Goal: Information Seeking & Learning: Learn about a topic

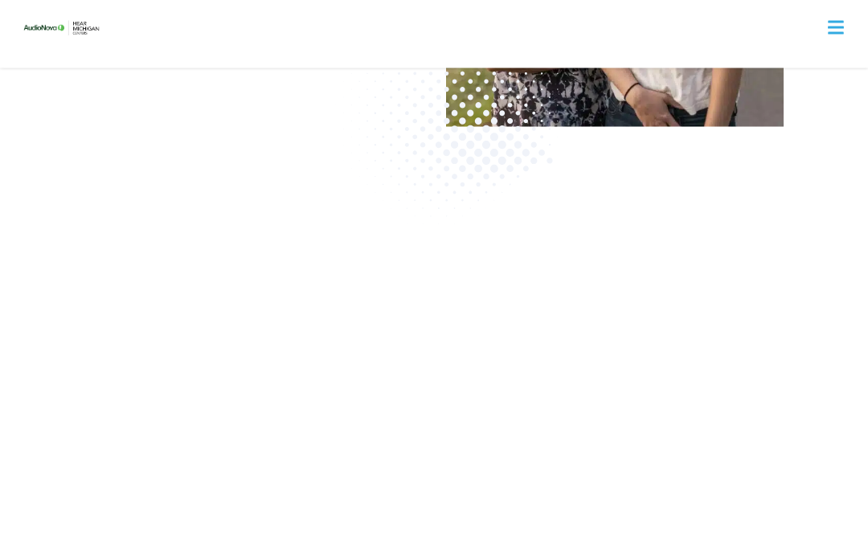
scroll to position [1751, 0]
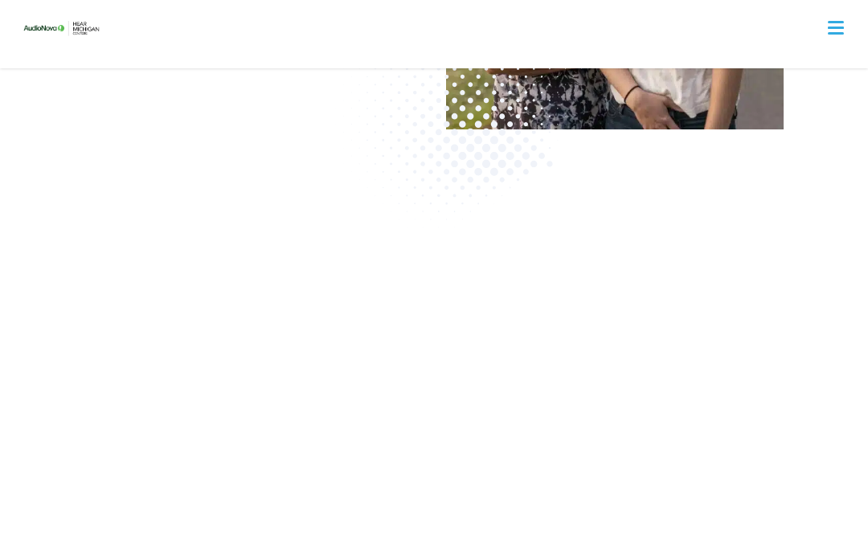
click at [839, 23] on span at bounding box center [836, 22] width 16 height 2
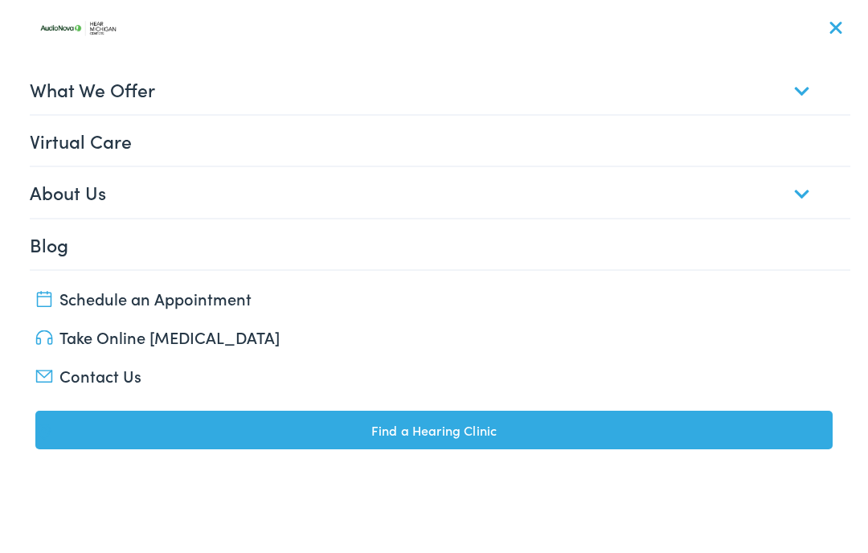
click at [793, 88] on link "What We Offer" at bounding box center [441, 89] width 822 height 50
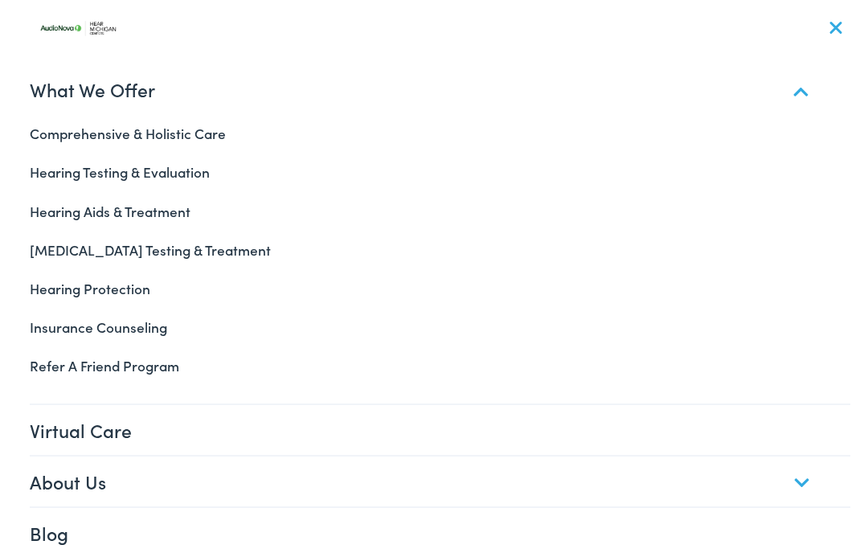
click at [184, 168] on link "Hearing Testing & Evaluation" at bounding box center [435, 172] width 834 height 39
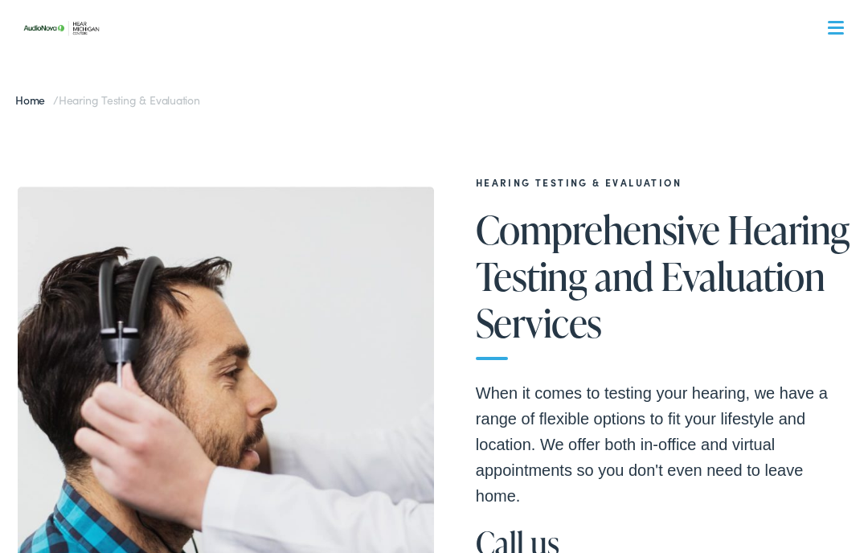
click at [841, 38] on nav "What We Offer Comprehensive & Holistic Care Hearing Testing & Evaluation Hearin…" at bounding box center [435, 139] width 834 height 279
click at [840, 25] on div at bounding box center [836, 29] width 16 height 16
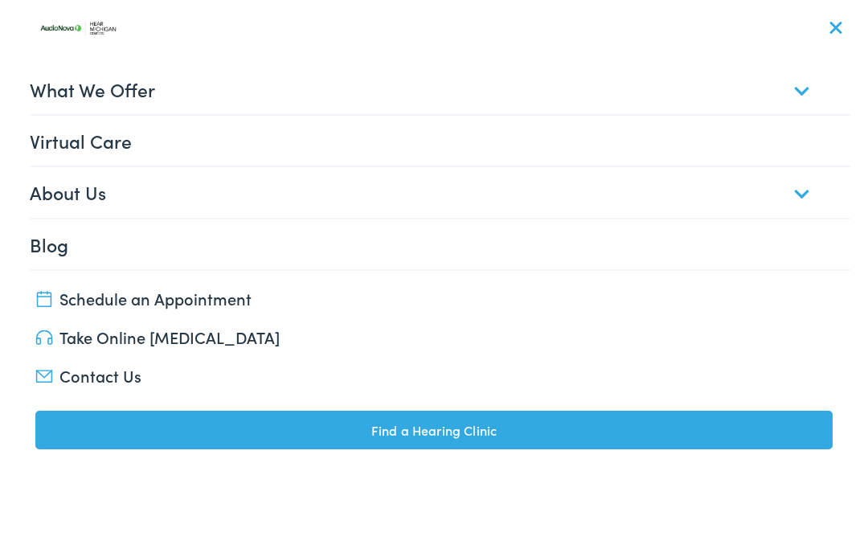
click at [794, 98] on link "What We Offer" at bounding box center [441, 89] width 822 height 50
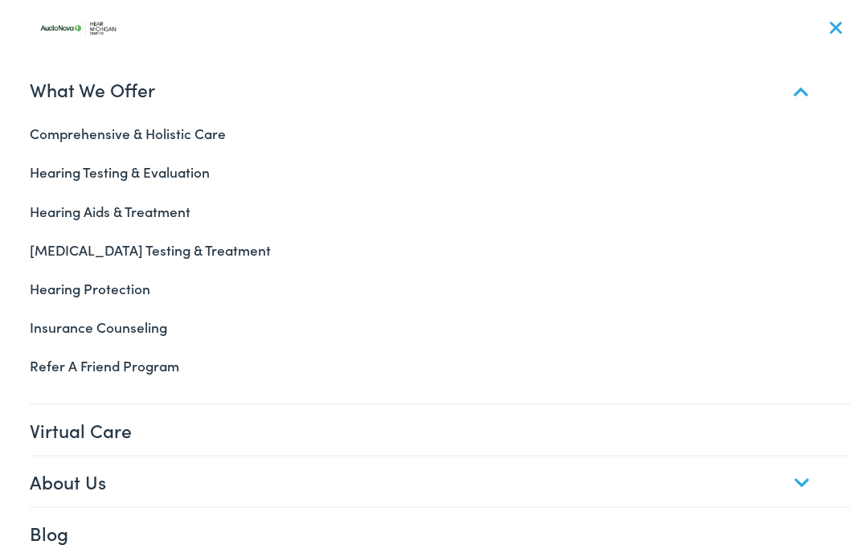
click at [154, 250] on link "[MEDICAL_DATA] Testing & Treatment" at bounding box center [435, 250] width 834 height 39
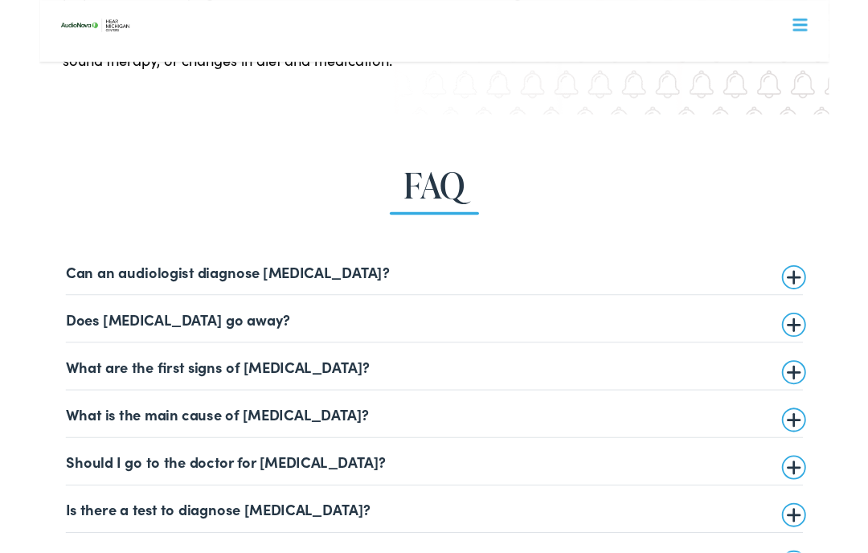
scroll to position [3265, 0]
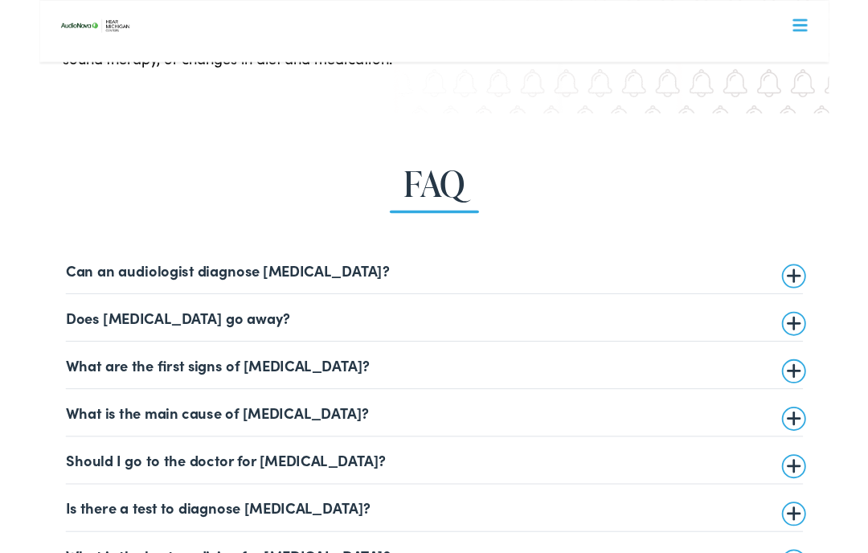
click at [275, 287] on summary "Can an audiologist diagnose tinnitus?" at bounding box center [434, 296] width 810 height 19
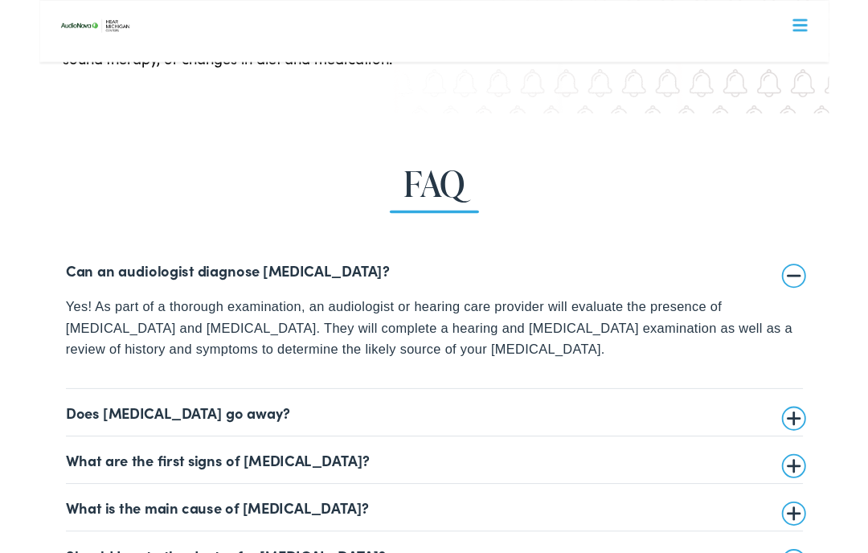
click at [829, 298] on summary "Can an audiologist diagnose tinnitus?" at bounding box center [434, 296] width 810 height 19
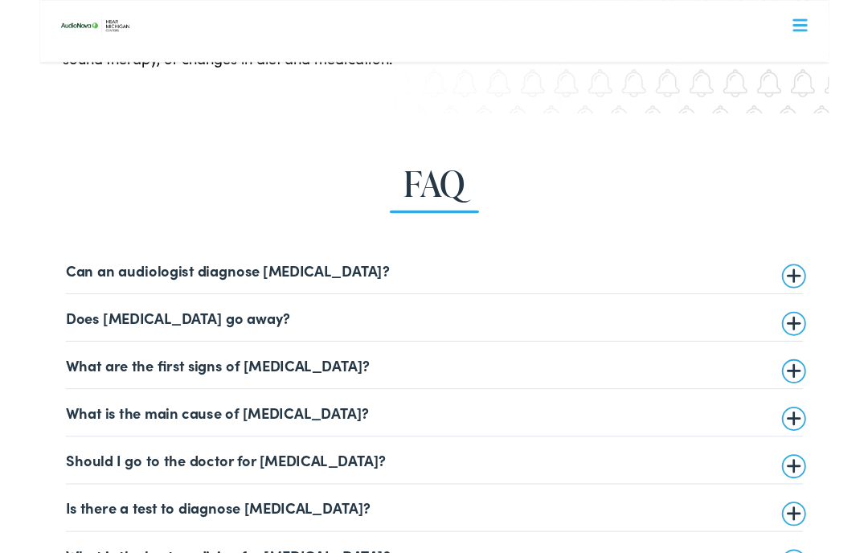
click at [834, 350] on summary "Does tinnitus go away?" at bounding box center [434, 348] width 810 height 19
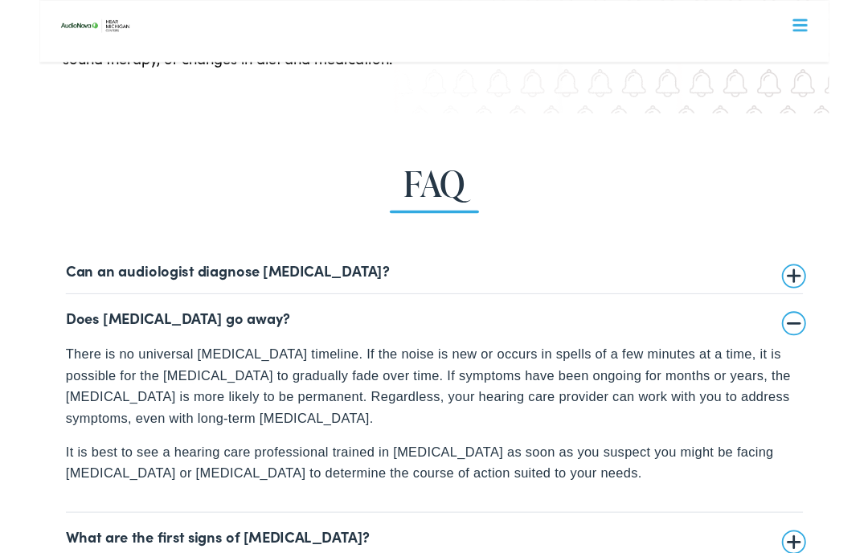
click at [830, 363] on details "Does tinnitus go away? There is no universal tinnitus timeline. If the noise is…" at bounding box center [434, 443] width 810 height 240
click at [826, 351] on summary "Does tinnitus go away?" at bounding box center [434, 348] width 810 height 19
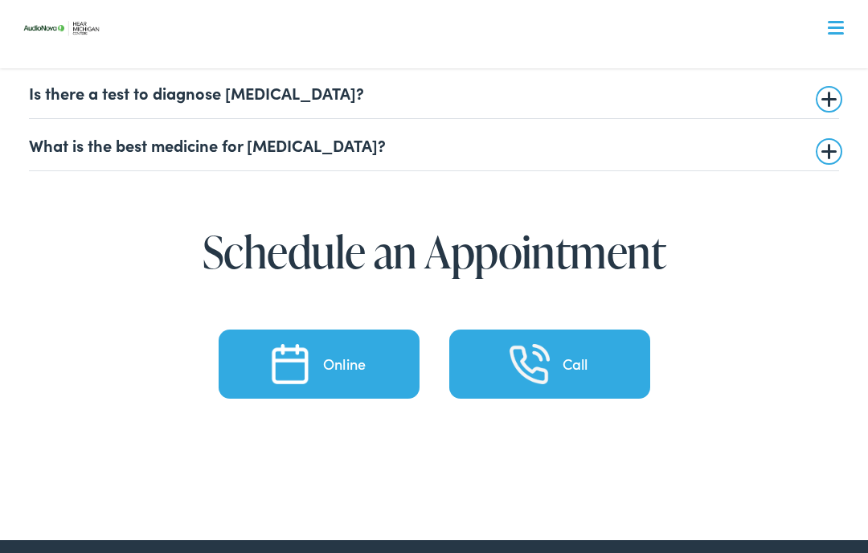
scroll to position [3730, 0]
